Goal: Information Seeking & Learning: Learn about a topic

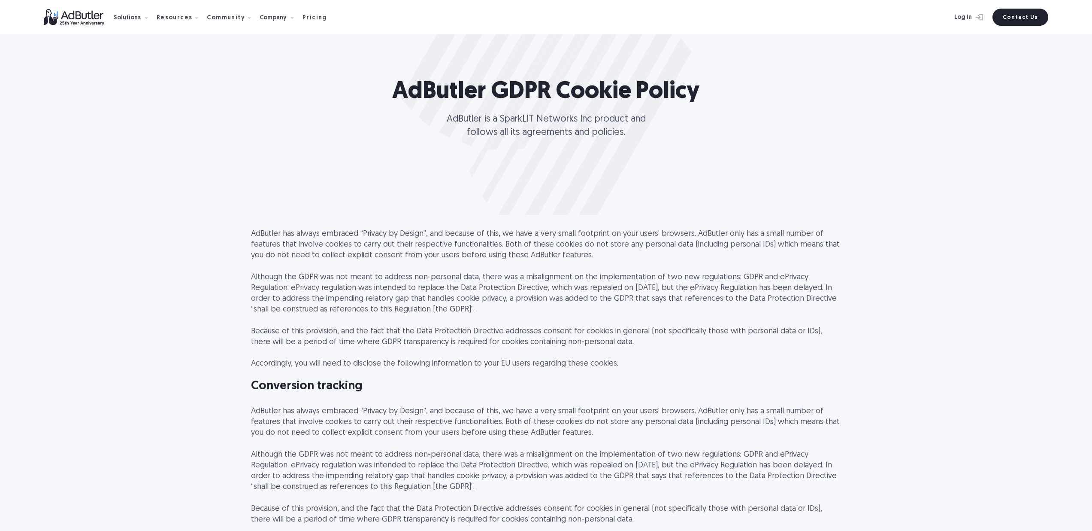
click at [548, 261] on p "AdButler has always embraced “Privacy by Design”, and because of this, we have …" at bounding box center [546, 298] width 591 height 141
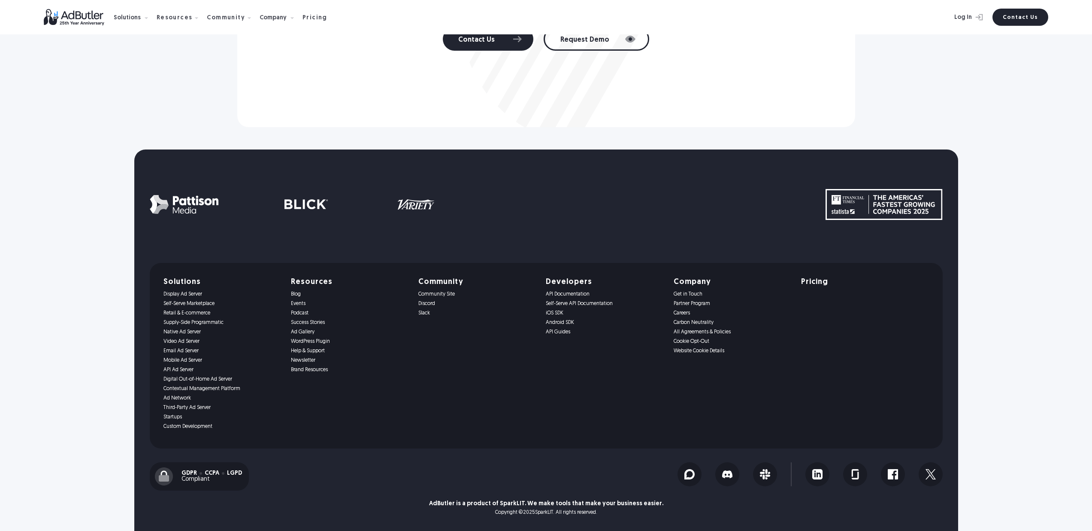
scroll to position [3257, 0]
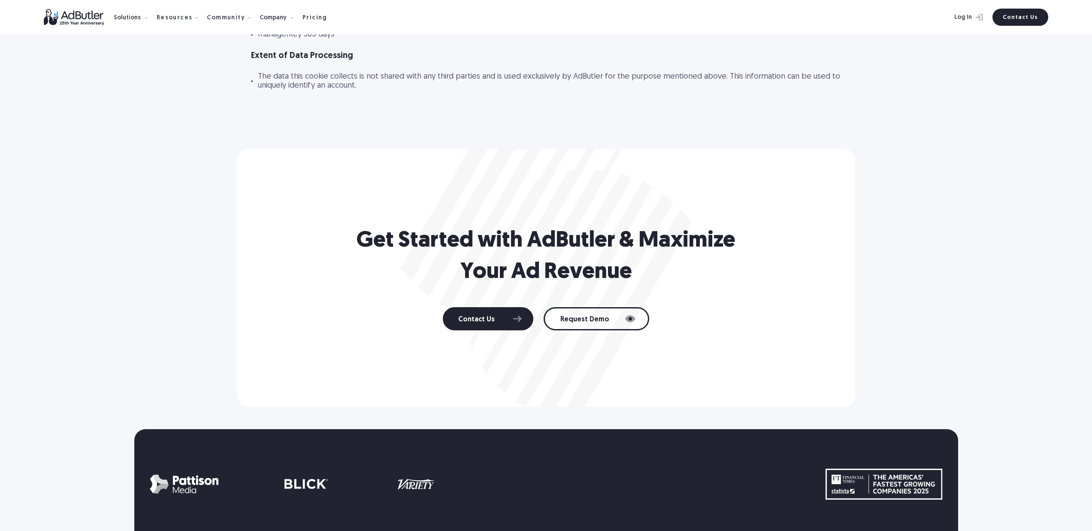
drag, startPoint x: 704, startPoint y: 334, endPoint x: 615, endPoint y: 248, distance: 123.5
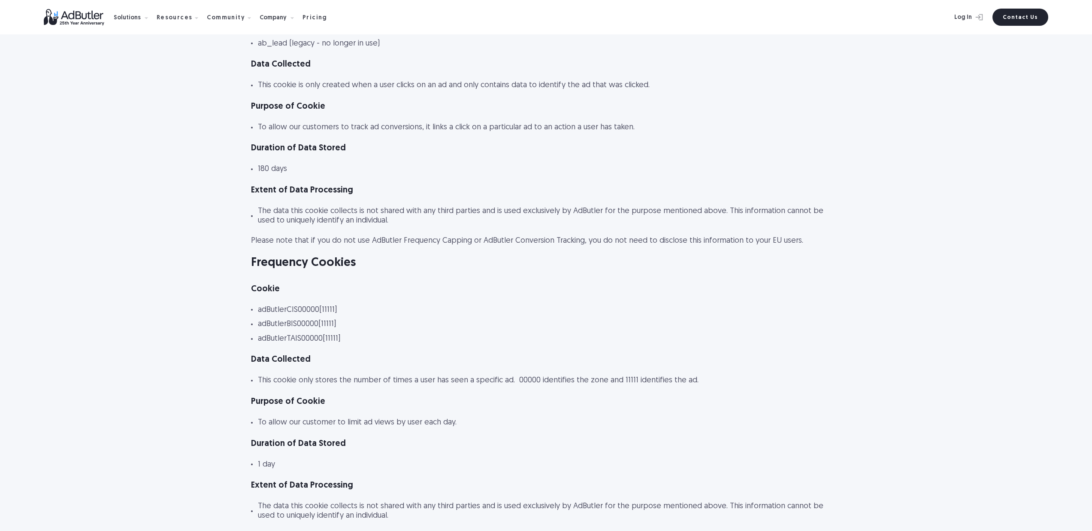
scroll to position [393, 0]
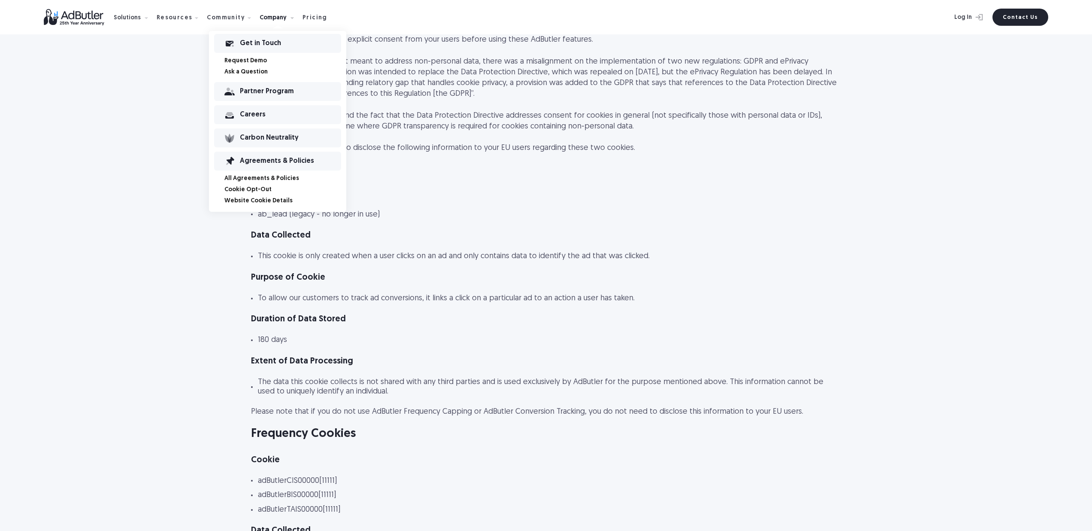
click at [252, 176] on link "All Agreements & Policies" at bounding box center [286, 179] width 122 height 6
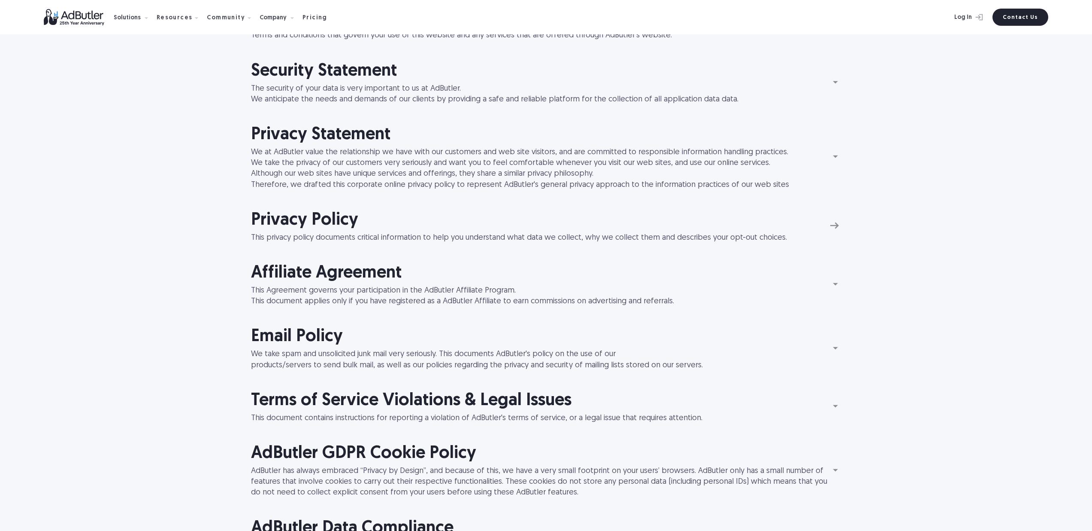
scroll to position [586, 0]
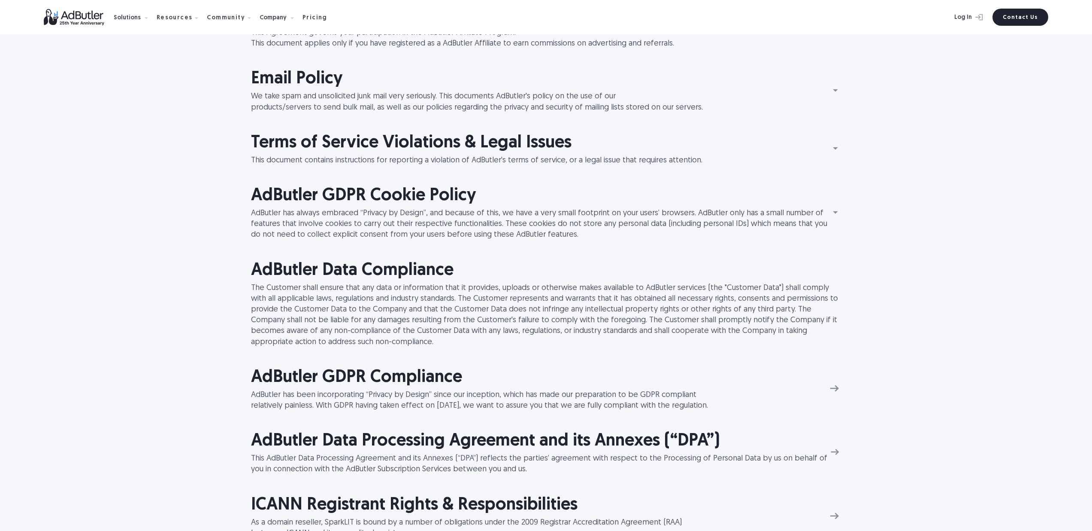
click at [334, 194] on h2 "AdButler GDPR Cookie Policy" at bounding box center [540, 196] width 578 height 24
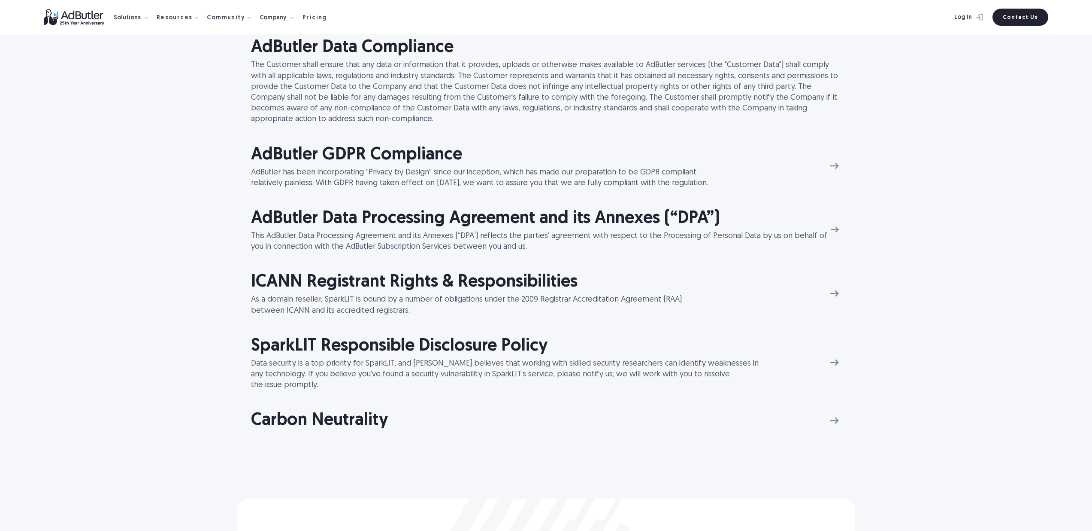
scroll to position [1421, 0]
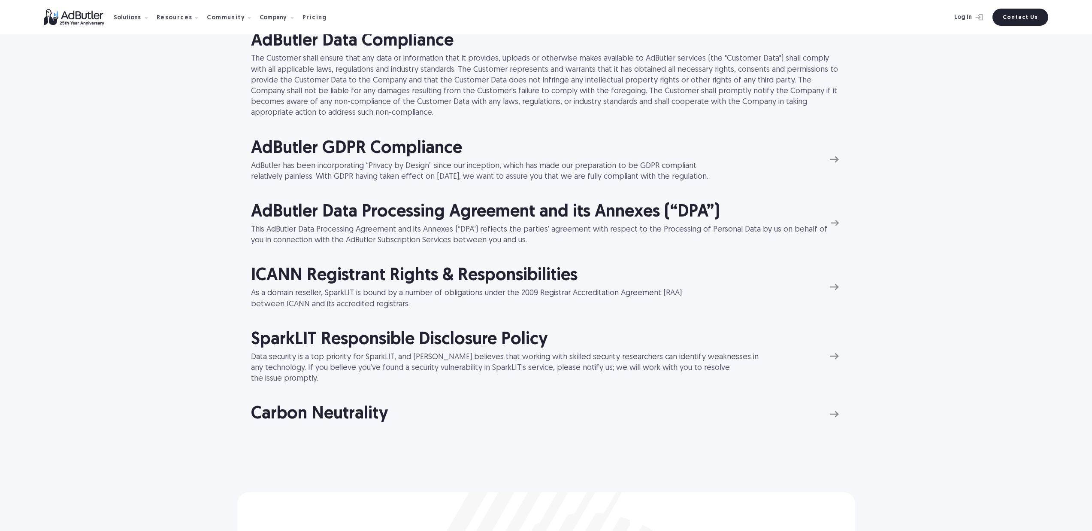
click at [331, 152] on h2 "AdButler GDPR Compliance" at bounding box center [479, 149] width 457 height 24
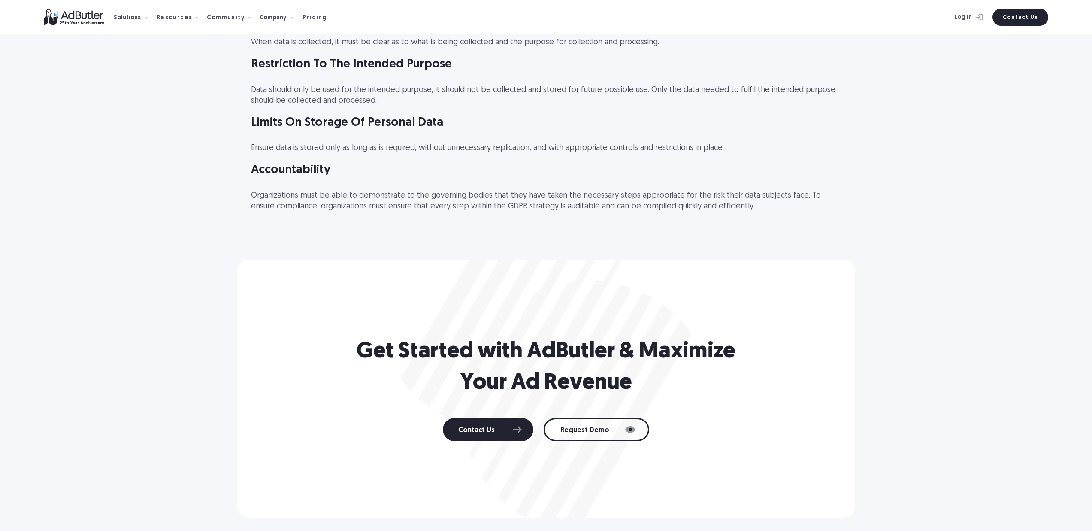
scroll to position [167, 0]
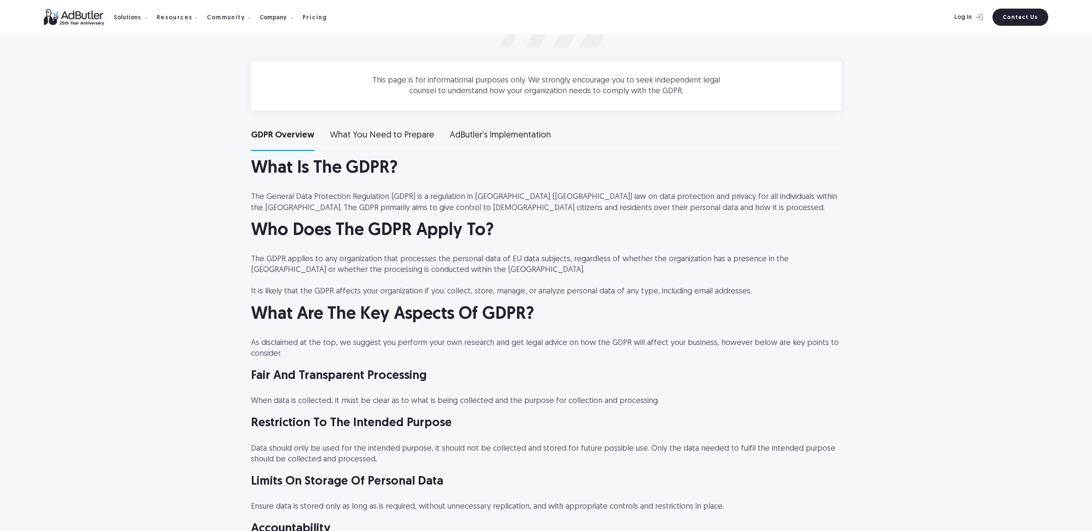
click at [360, 127] on link "What You Need to Prepare" at bounding box center [382, 137] width 104 height 27
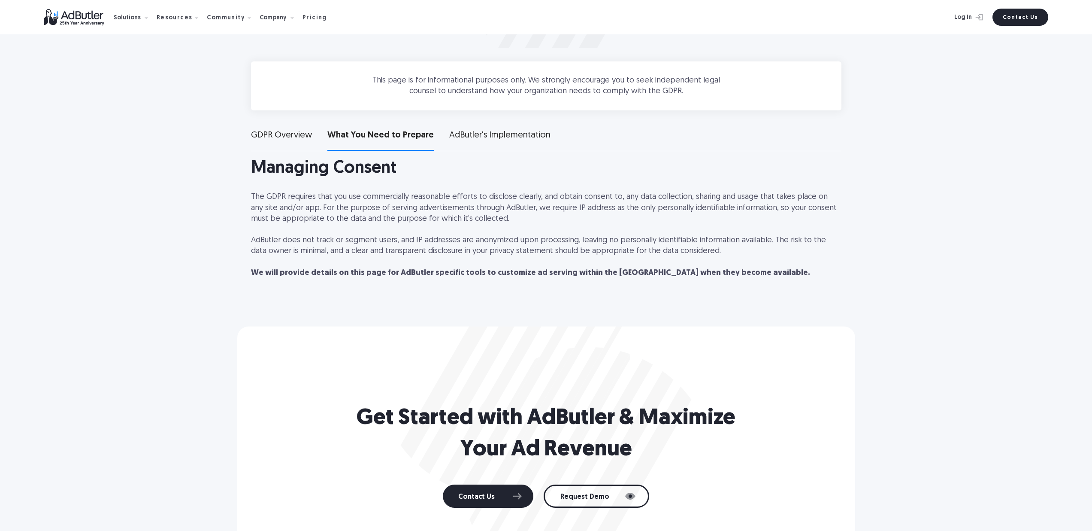
click at [477, 134] on div "AdButler's Implementation" at bounding box center [499, 135] width 101 height 12
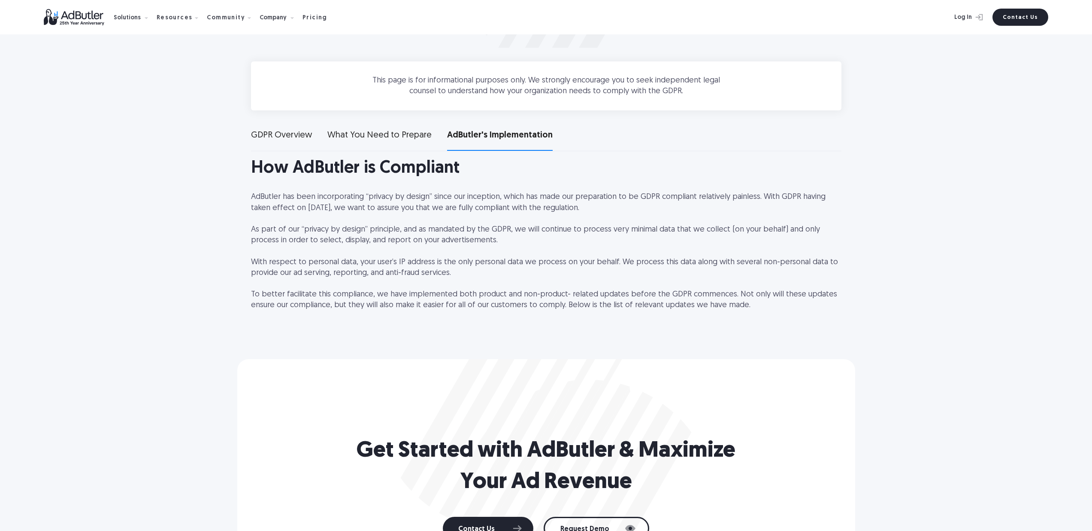
click at [390, 137] on div "What You Need to Prepare" at bounding box center [380, 135] width 104 height 12
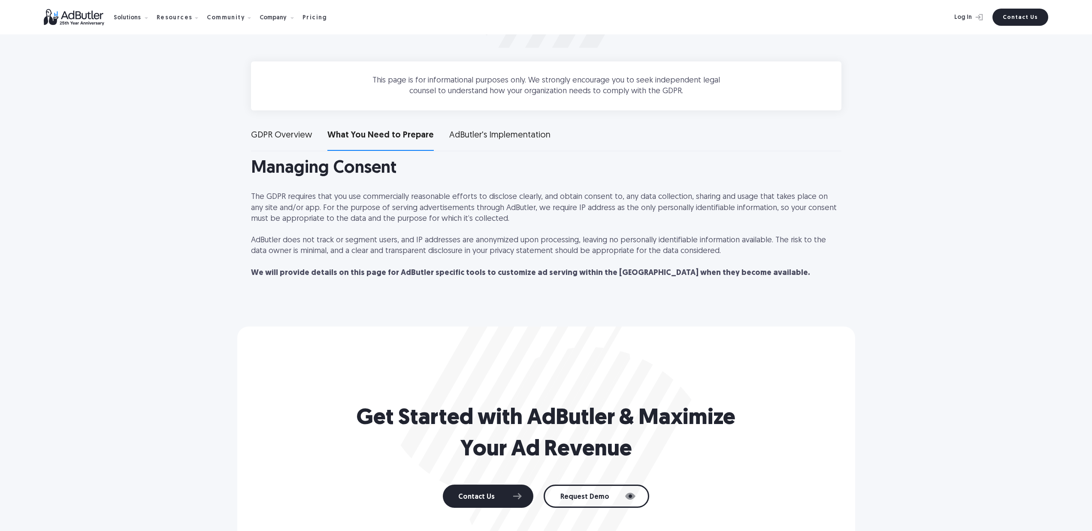
click at [396, 271] on strong "We will provide details on this page for AdButler specific tools to customize a…" at bounding box center [530, 273] width 559 height 8
click at [298, 141] on div "GDPR Overview" at bounding box center [281, 135] width 61 height 12
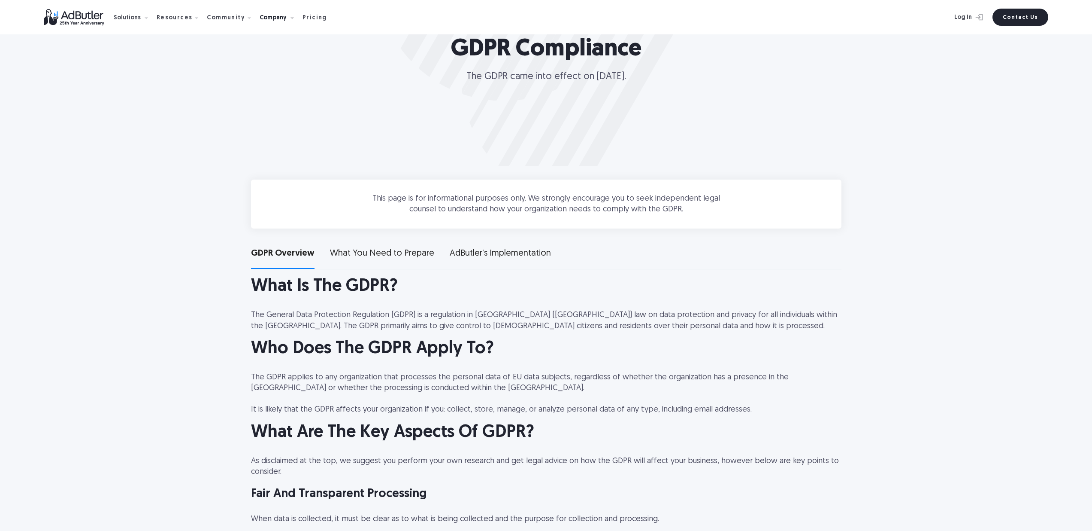
scroll to position [21, 0]
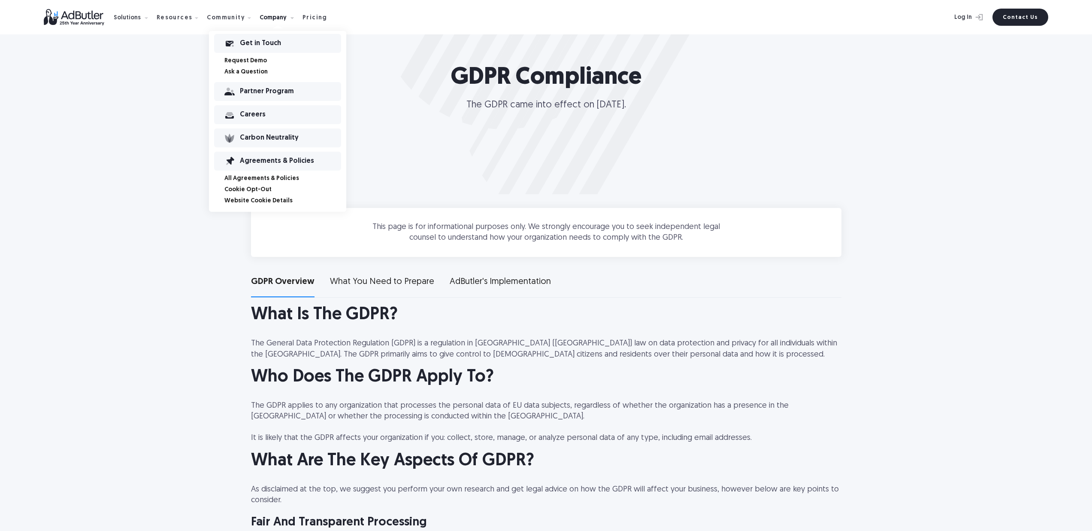
click at [278, 16] on div "Company" at bounding box center [273, 18] width 27 height 6
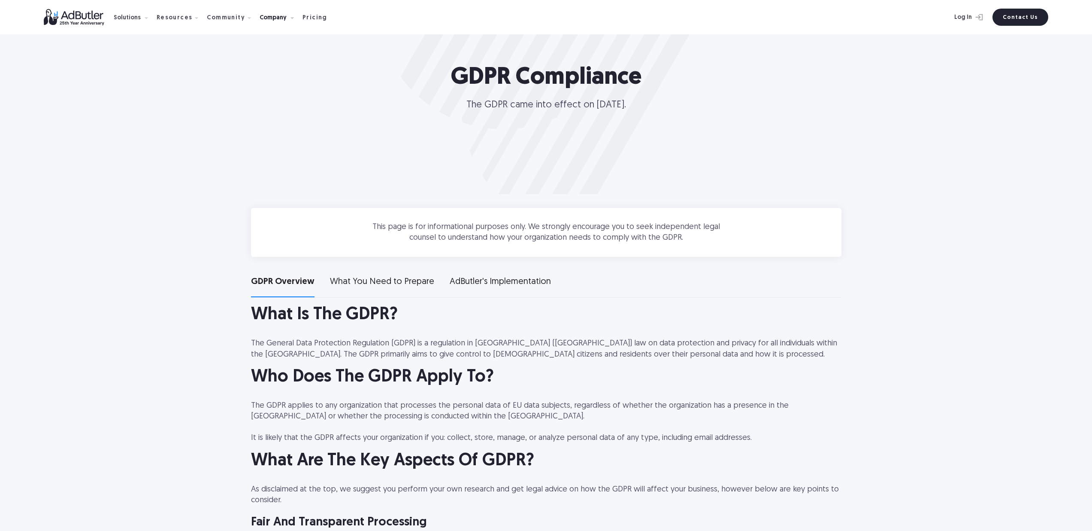
click at [278, 16] on div "Company" at bounding box center [273, 18] width 27 height 6
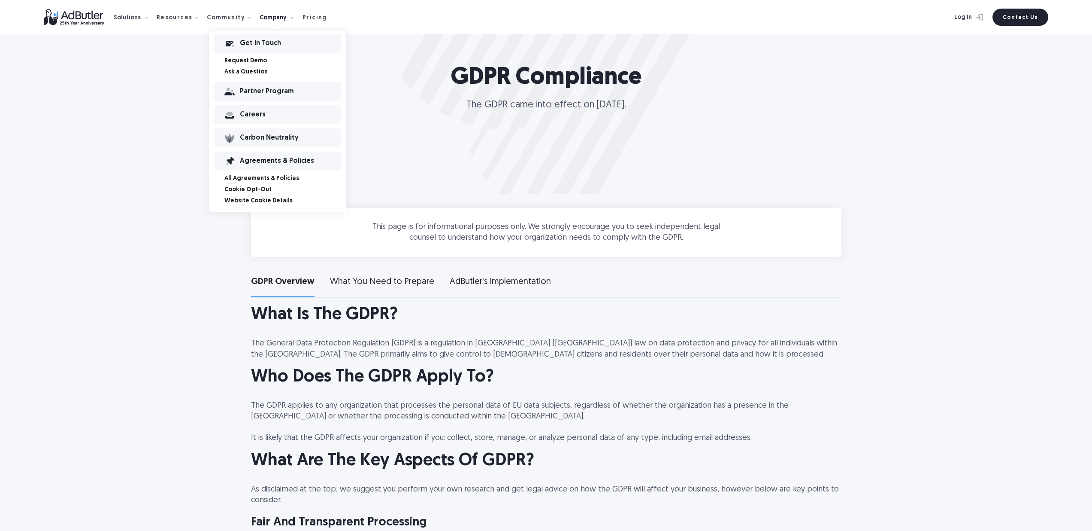
click at [265, 162] on div "Agreements & Policies" at bounding box center [290, 161] width 101 height 6
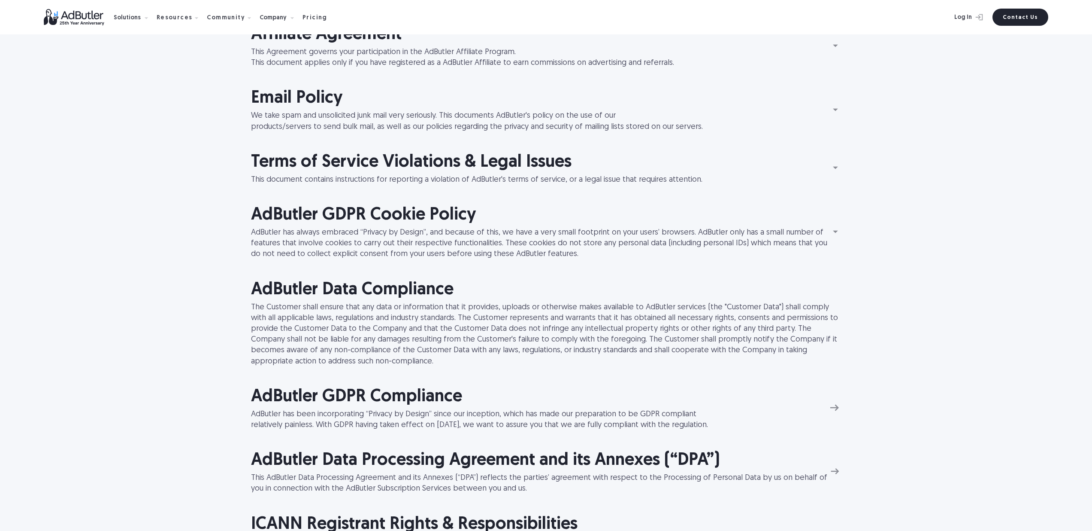
scroll to position [746, 0]
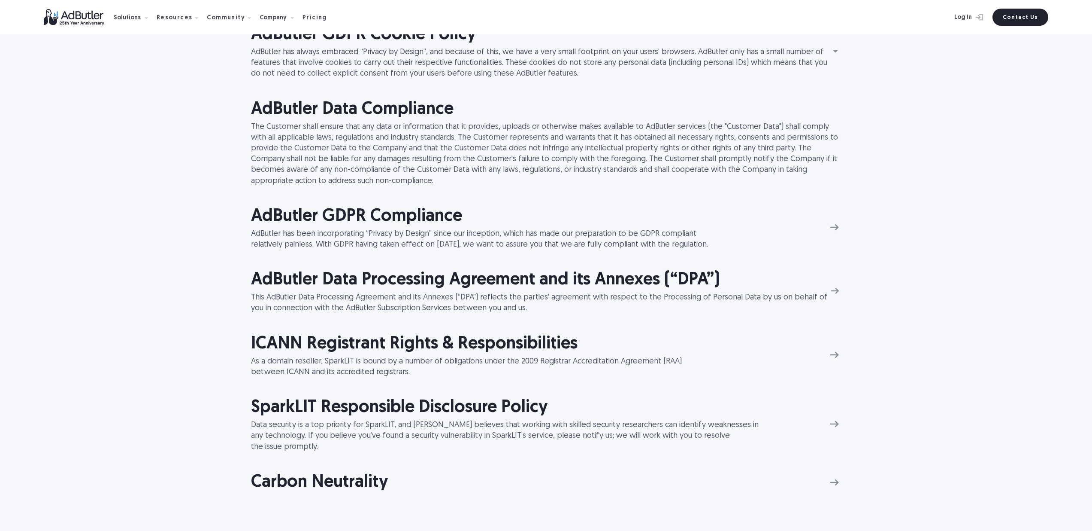
click at [388, 214] on h2 "AdButler GDPR Compliance" at bounding box center [479, 216] width 457 height 24
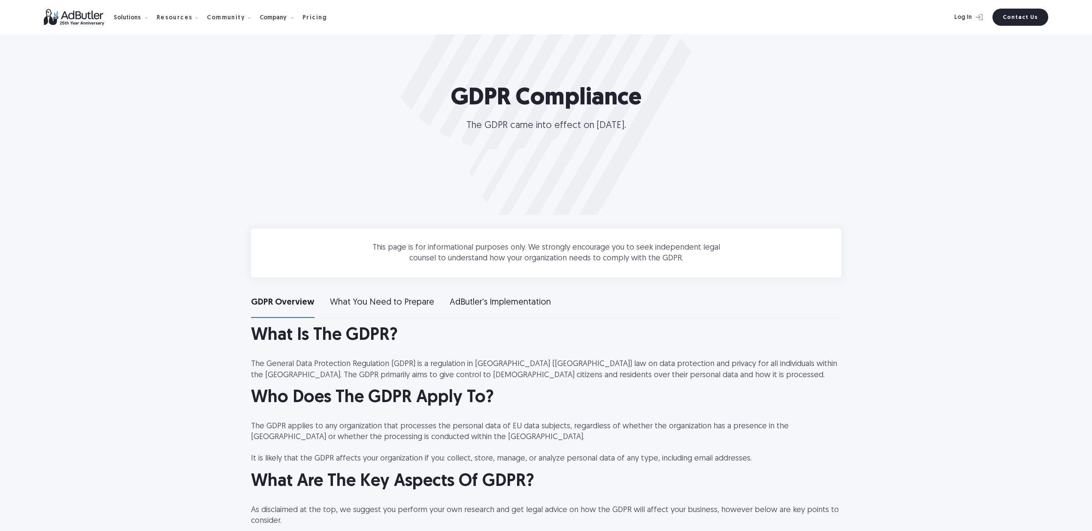
click at [352, 306] on div "What You Need to Prepare" at bounding box center [382, 302] width 104 height 12
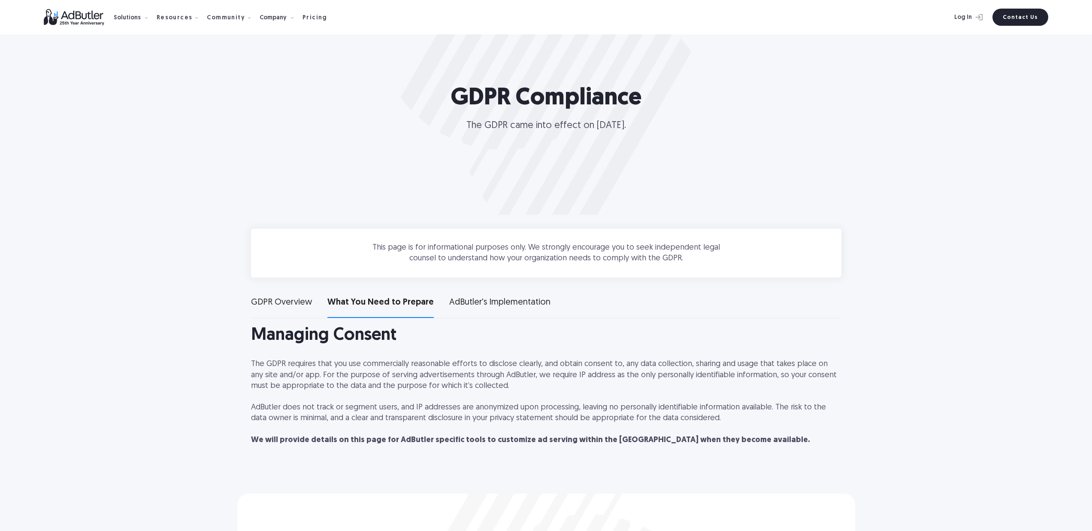
click at [492, 304] on div "AdButler's Implementation" at bounding box center [499, 302] width 101 height 12
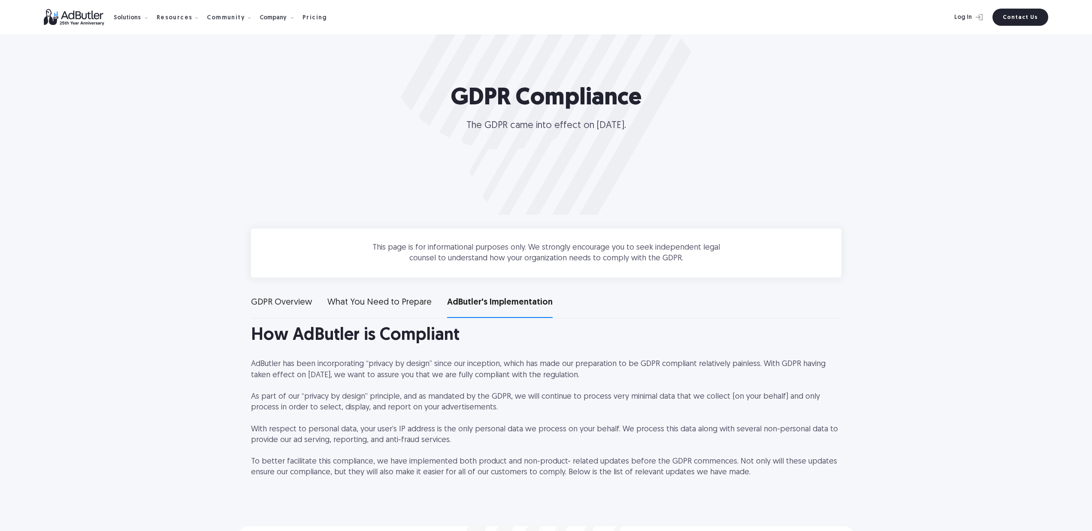
click at [261, 311] on link "GDPR Overview" at bounding box center [281, 304] width 61 height 27
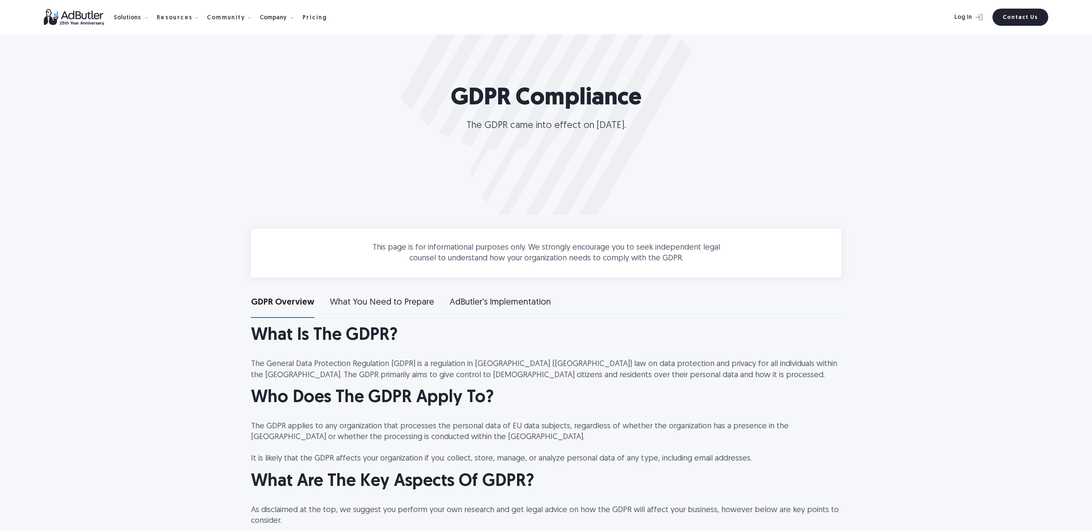
click at [398, 304] on div "What You Need to Prepare" at bounding box center [382, 302] width 104 height 12
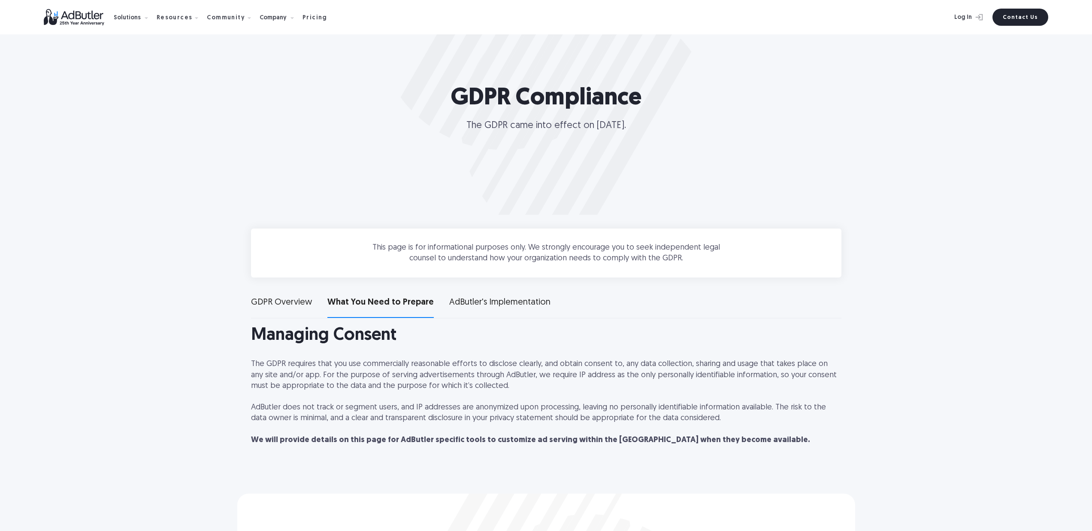
click at [531, 303] on div "AdButler's Implementation" at bounding box center [499, 302] width 101 height 12
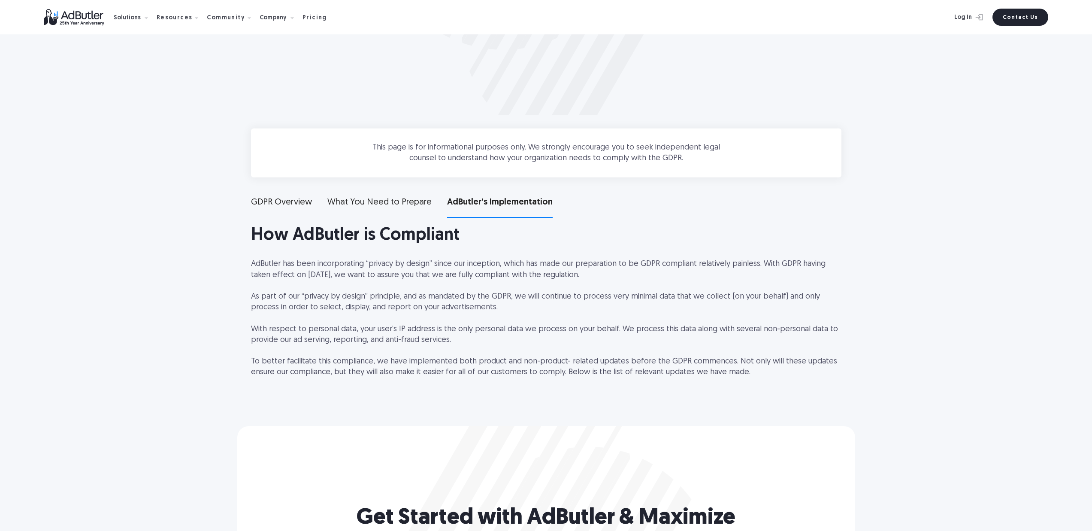
scroll to position [177, 0]
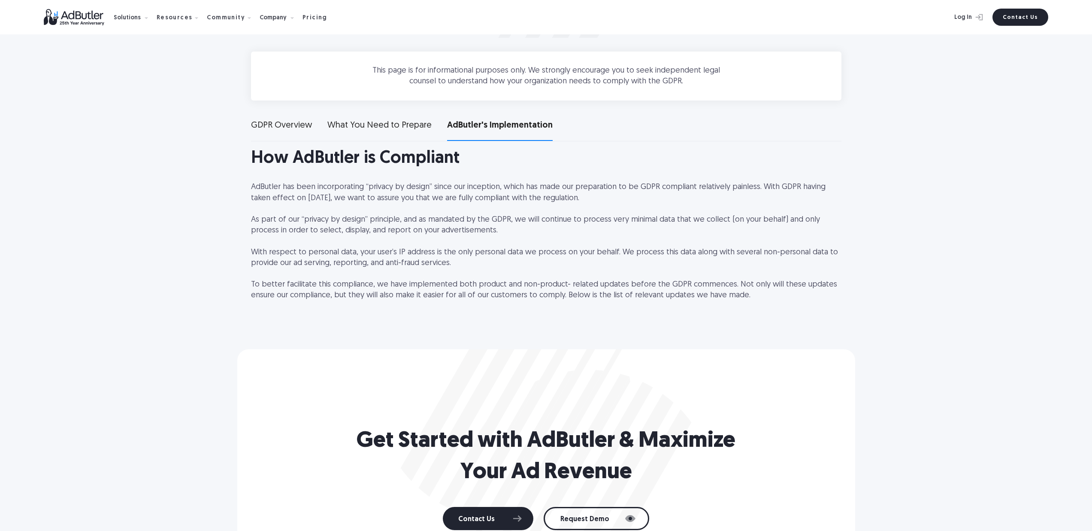
click at [383, 134] on link "What You Need to Prepare" at bounding box center [380, 127] width 104 height 27
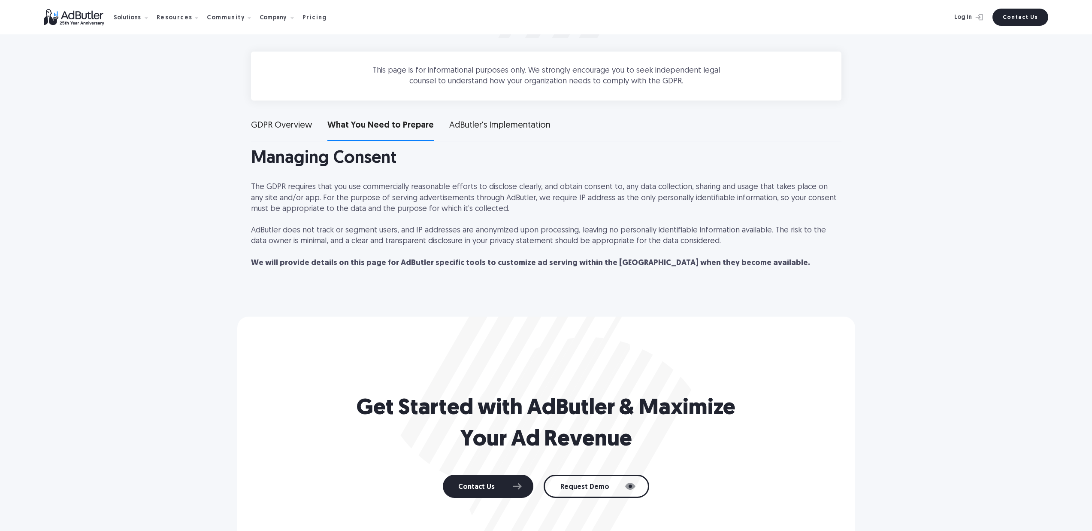
click at [285, 126] on div "GDPR Overview" at bounding box center [281, 125] width 61 height 12
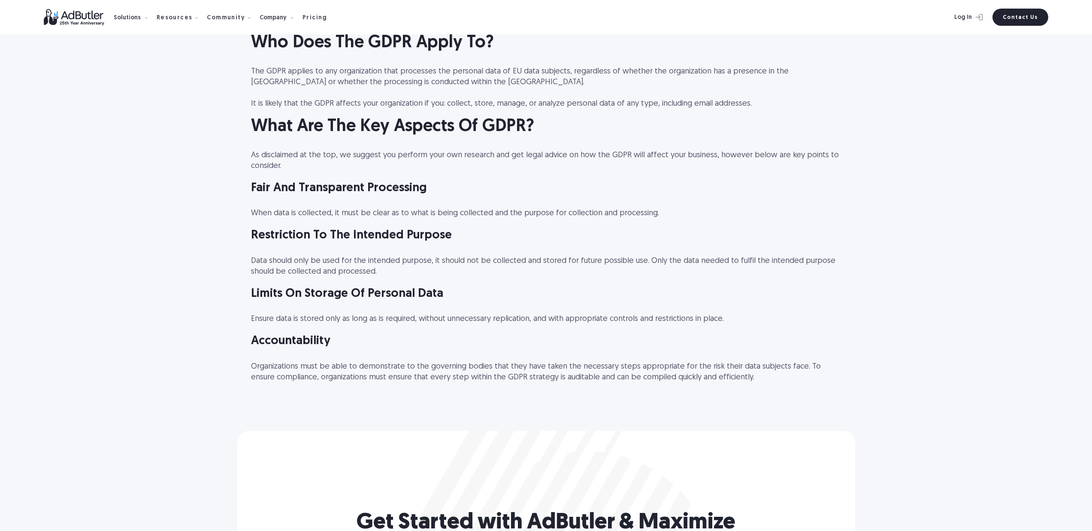
scroll to position [345, 0]
